Goal: Navigation & Orientation: Find specific page/section

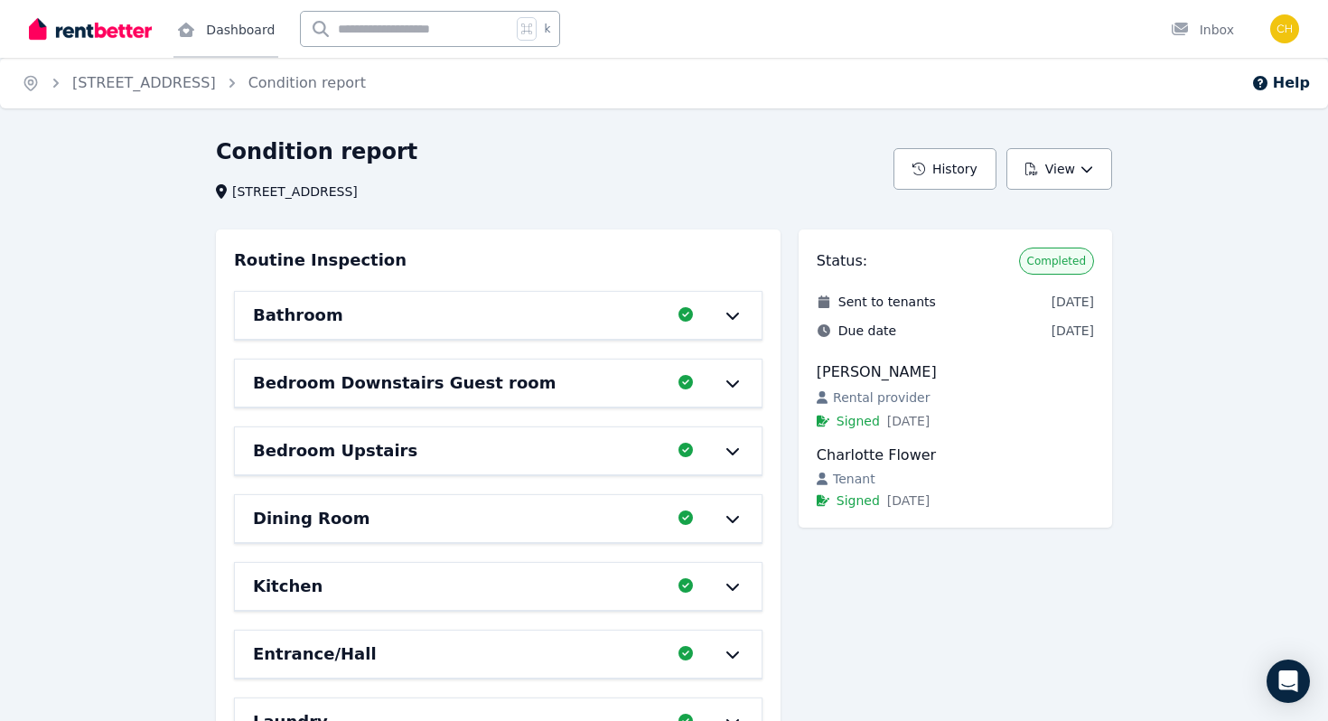
click at [220, 18] on link "Dashboard" at bounding box center [225, 29] width 105 height 58
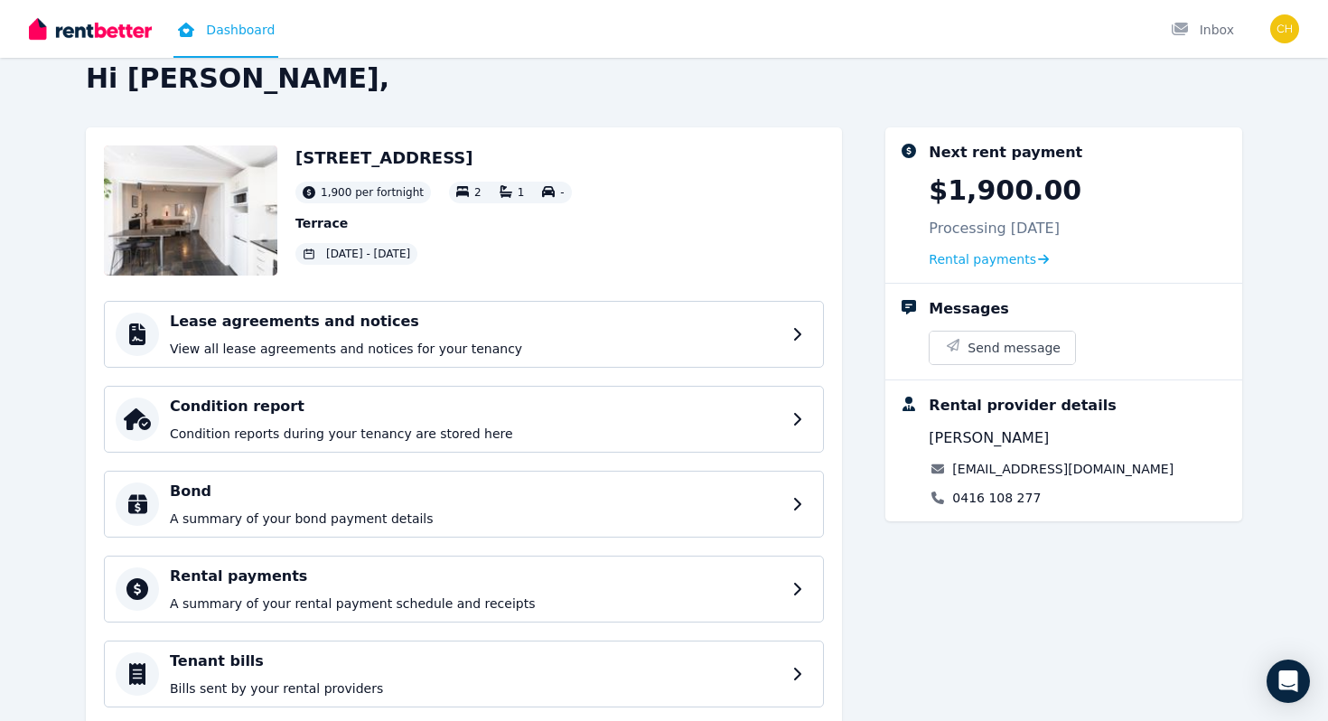
scroll to position [39, 0]
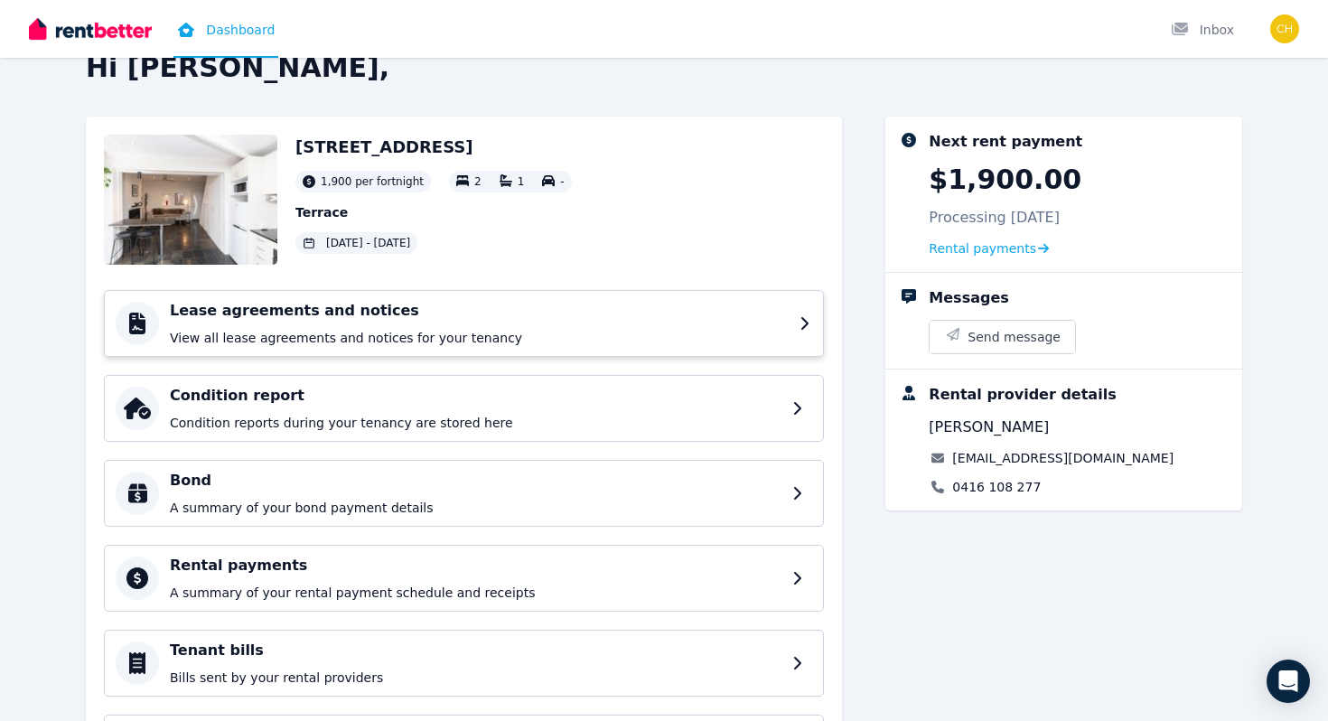
click at [428, 327] on div "Lease agreements and notices View all lease agreements and notices for your ten…" at bounding box center [479, 323] width 619 height 47
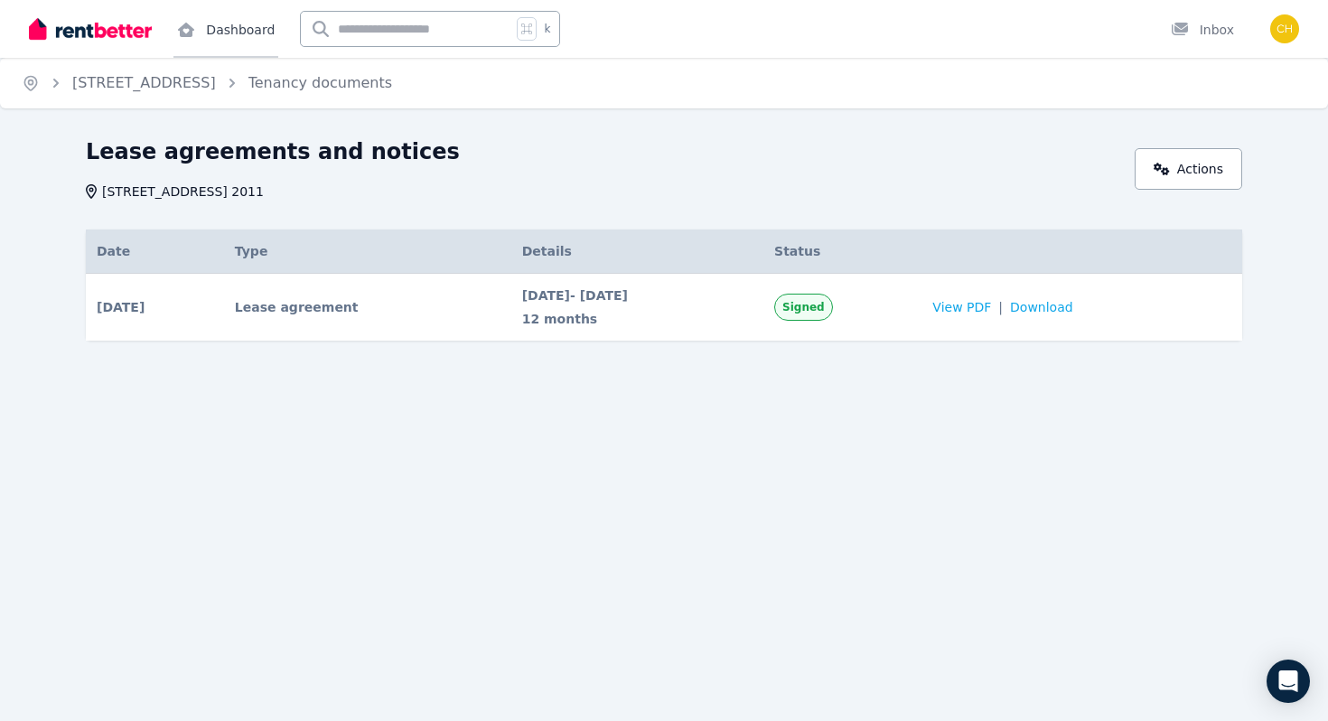
click at [218, 36] on link "Dashboard" at bounding box center [225, 29] width 105 height 58
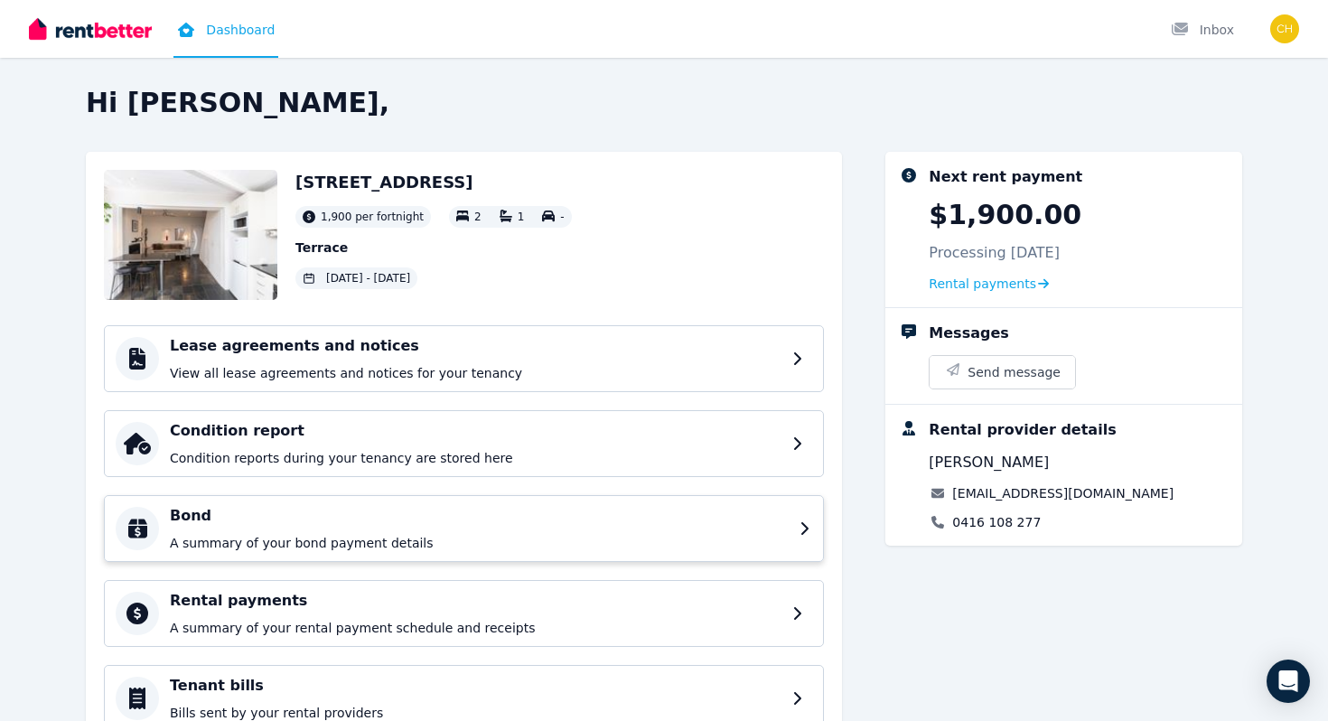
scroll to position [2, 0]
